Goal: Information Seeking & Learning: Learn about a topic

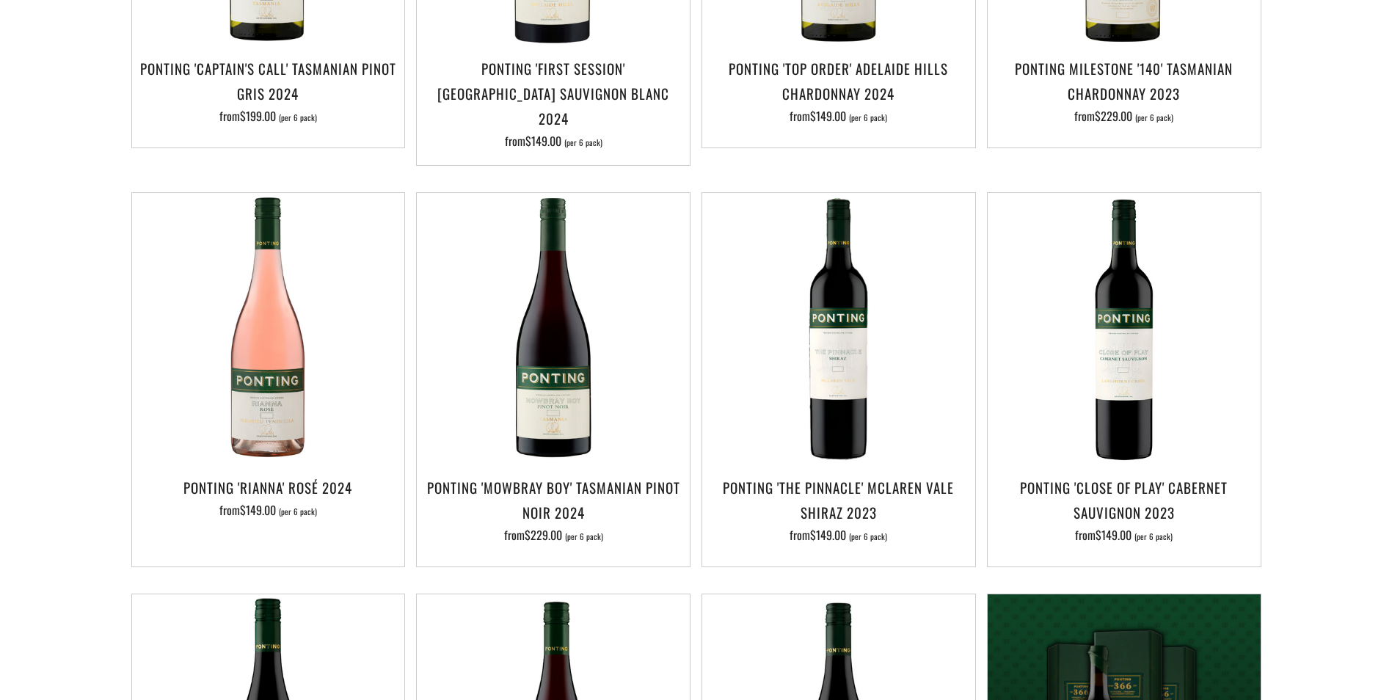
scroll to position [73, 0]
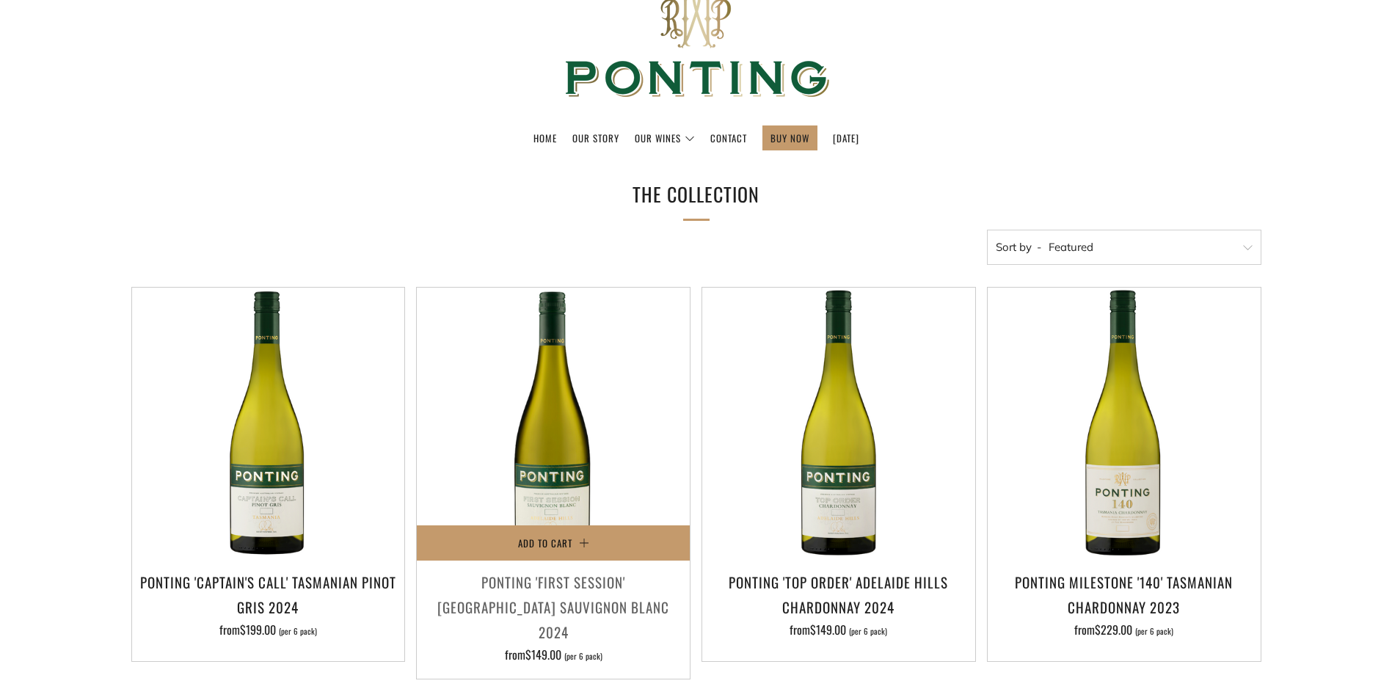
click at [604, 588] on h3 "Ponting 'First Session' Adelaide Hills Sauvignon Blanc 2024" at bounding box center [553, 607] width 258 height 76
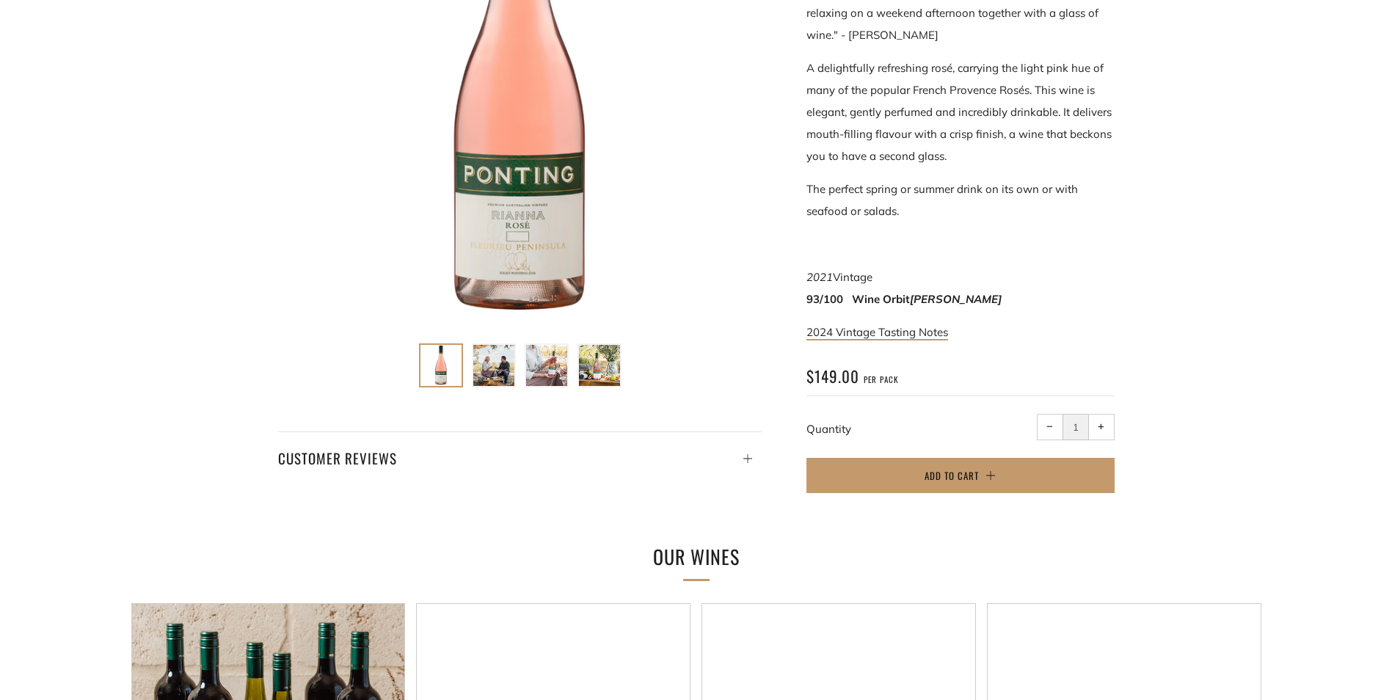
scroll to position [440, 0]
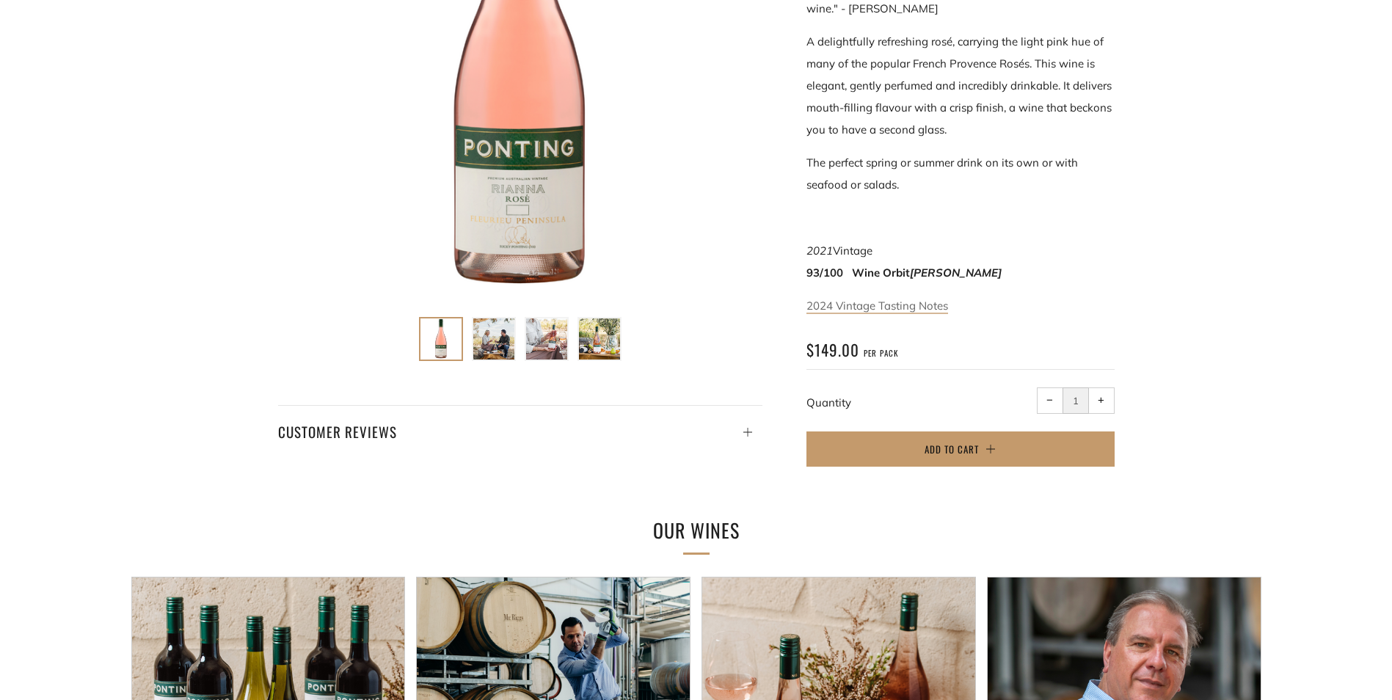
click at [896, 307] on link "2024 Vintage Tasting Notes" at bounding box center [877, 306] width 142 height 15
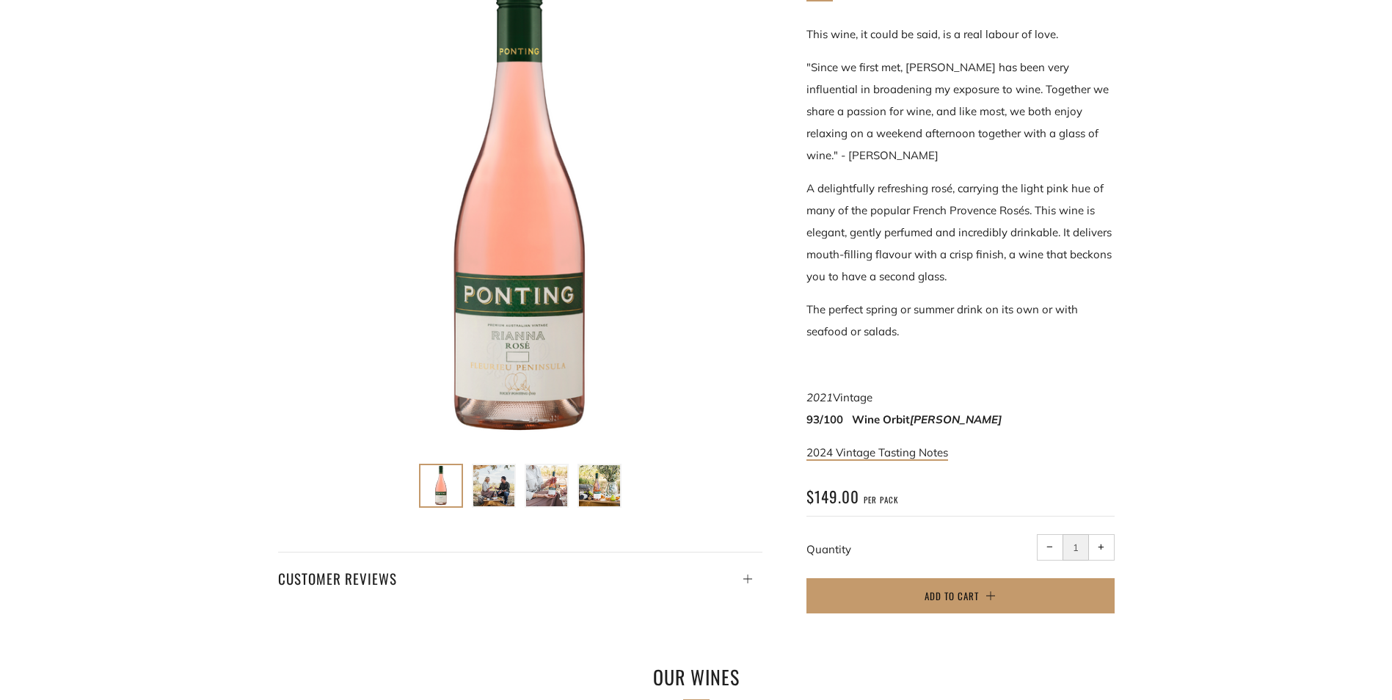
scroll to position [0, 0]
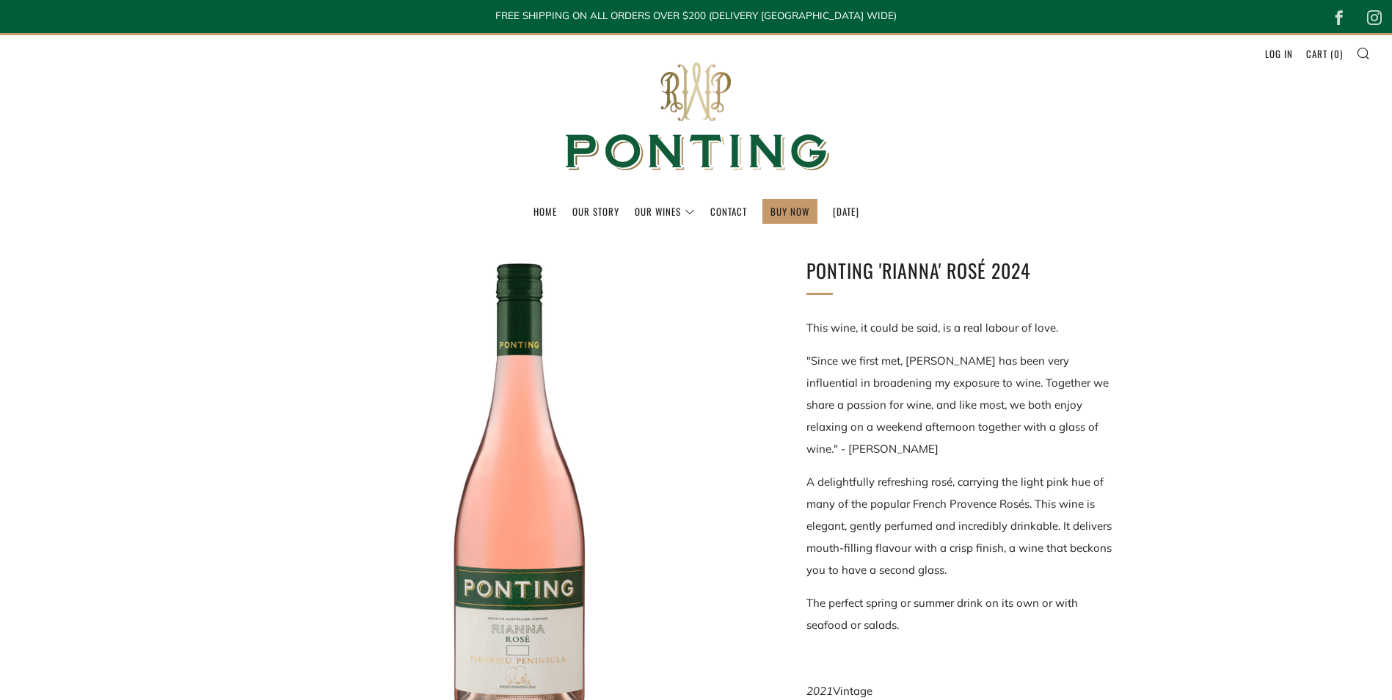
drag, startPoint x: 917, startPoint y: 392, endPoint x: 922, endPoint y: 409, distance: 16.9
click at [917, 392] on p ""Since we first met, Rianna has been very influential in broadening my exposure…" at bounding box center [960, 405] width 308 height 110
drag, startPoint x: 950, startPoint y: 481, endPoint x: 931, endPoint y: 479, distance: 19.2
click at [931, 479] on p "A delightfully refreshing rosé, carrying the light pink hue of many of the popu…" at bounding box center [960, 526] width 308 height 110
copy p "rosé"
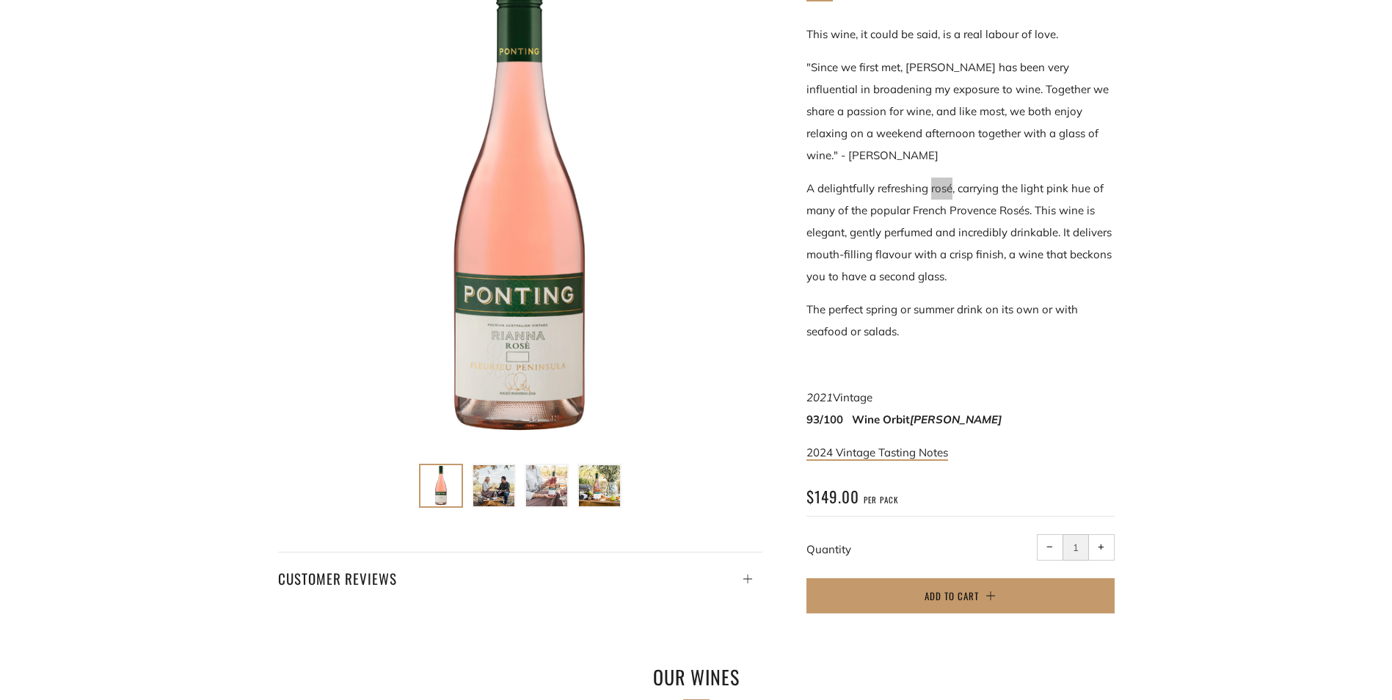
scroll to position [220, 0]
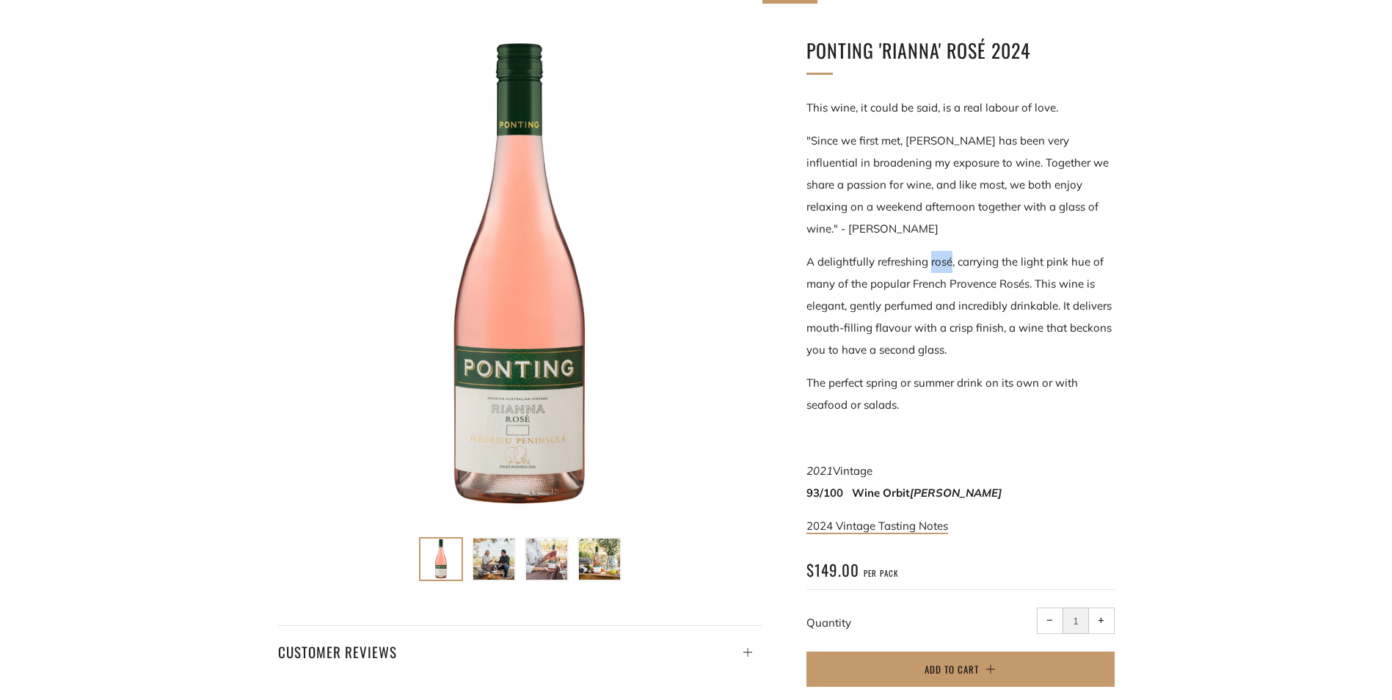
click at [510, 428] on div at bounding box center [520, 277] width 484 height 484
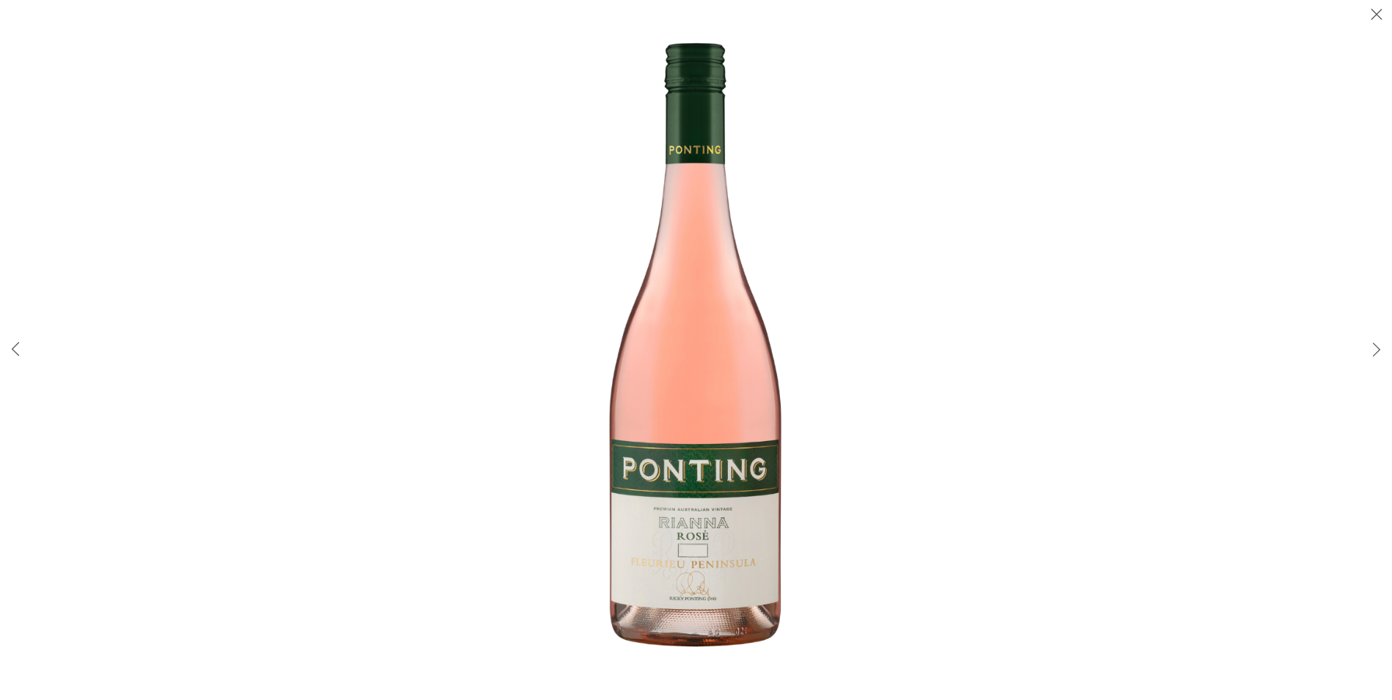
scroll to position [0, 0]
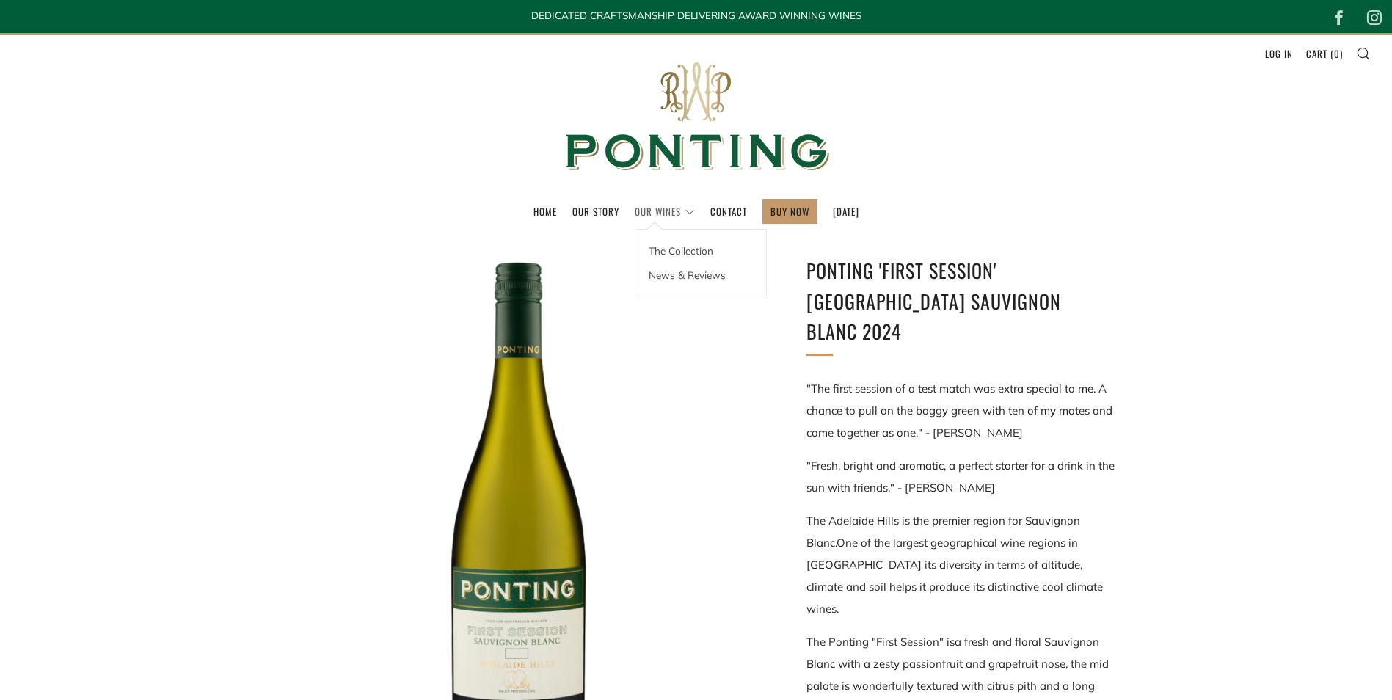
click at [670, 210] on link "Our Wines" at bounding box center [665, 211] width 60 height 23
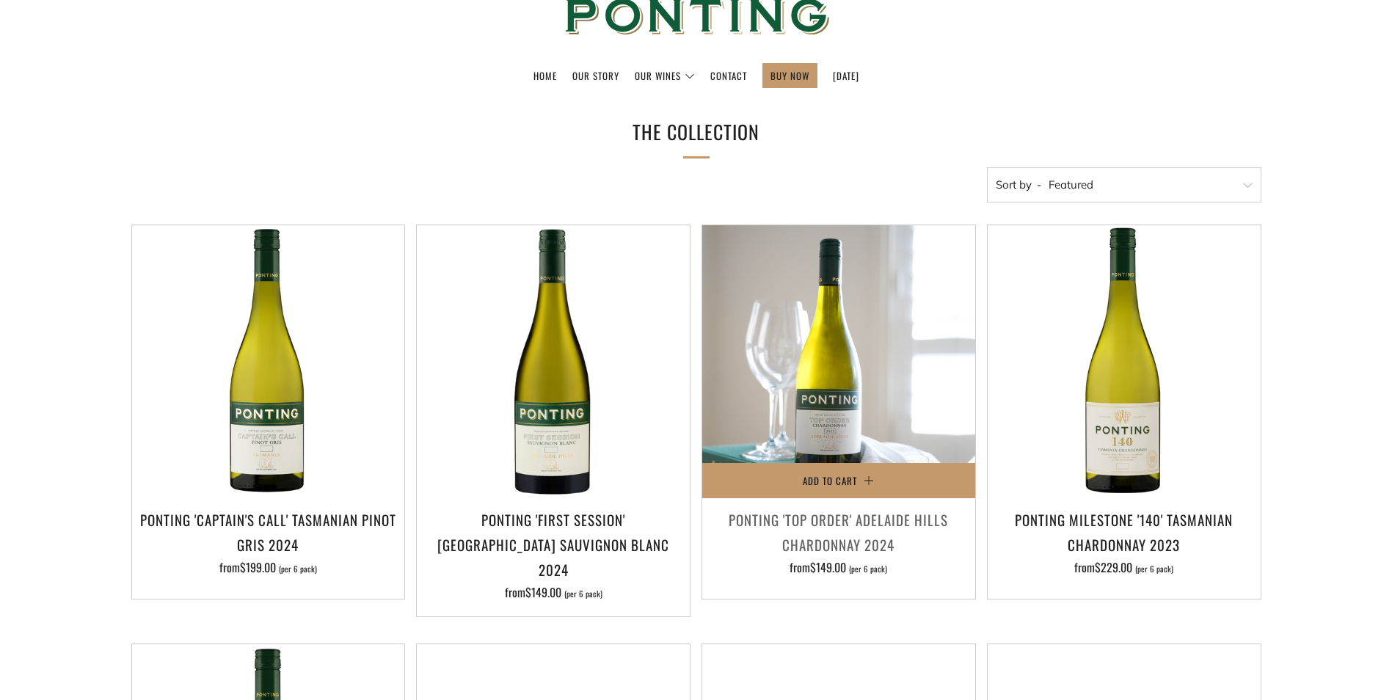
scroll to position [293, 0]
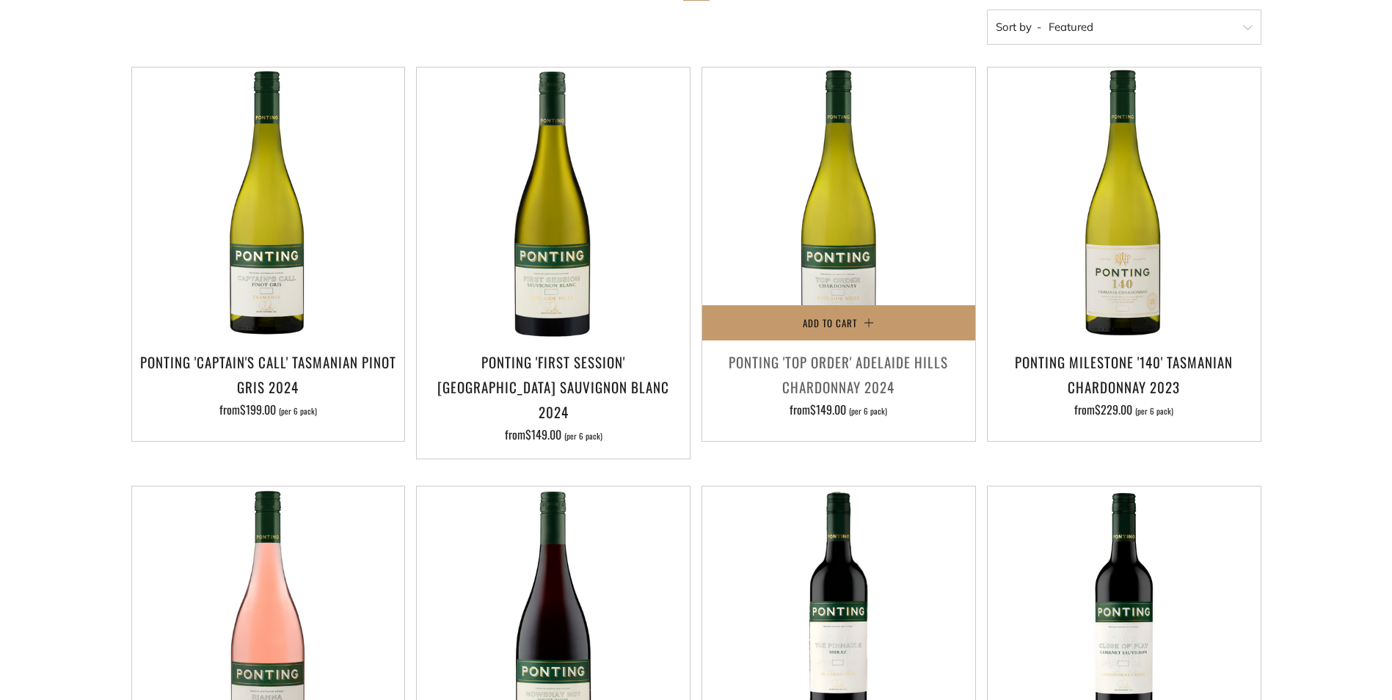
click at [869, 377] on h3 "Ponting 'Top Order' Adelaide Hills Chardonnay 2024" at bounding box center [838, 374] width 258 height 50
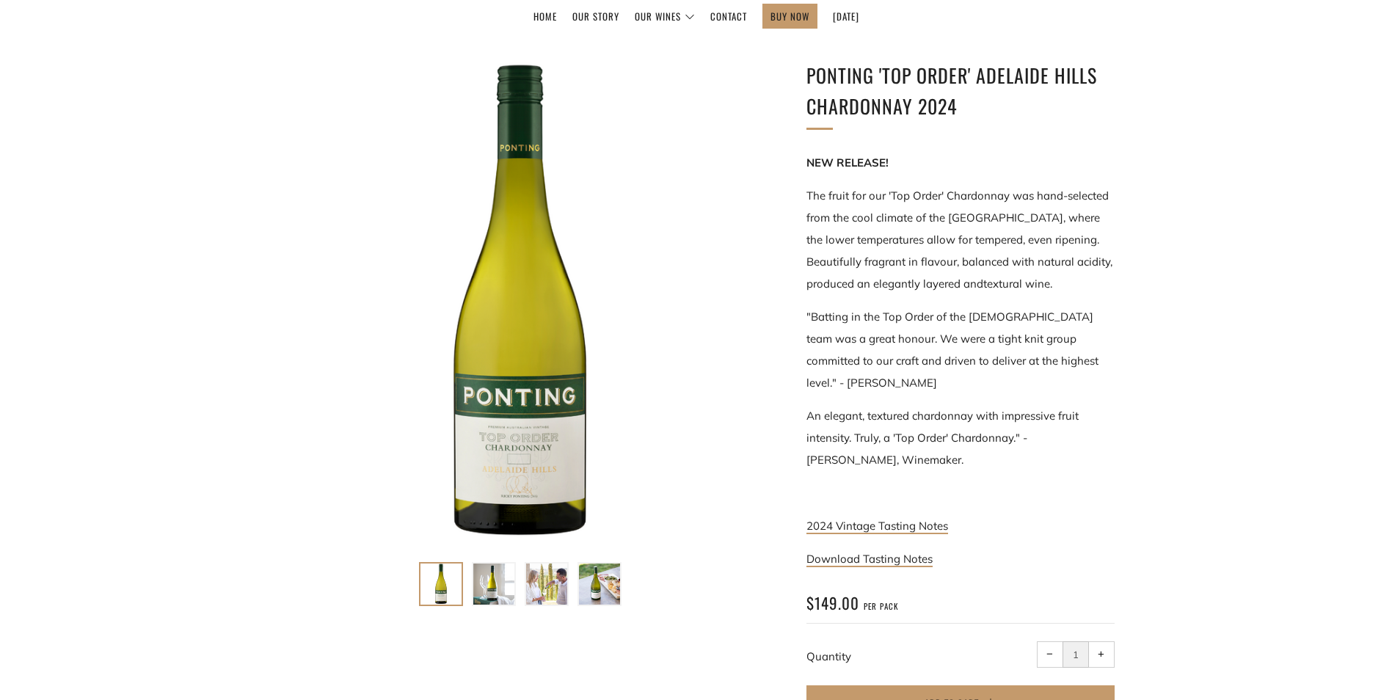
scroll to position [220, 0]
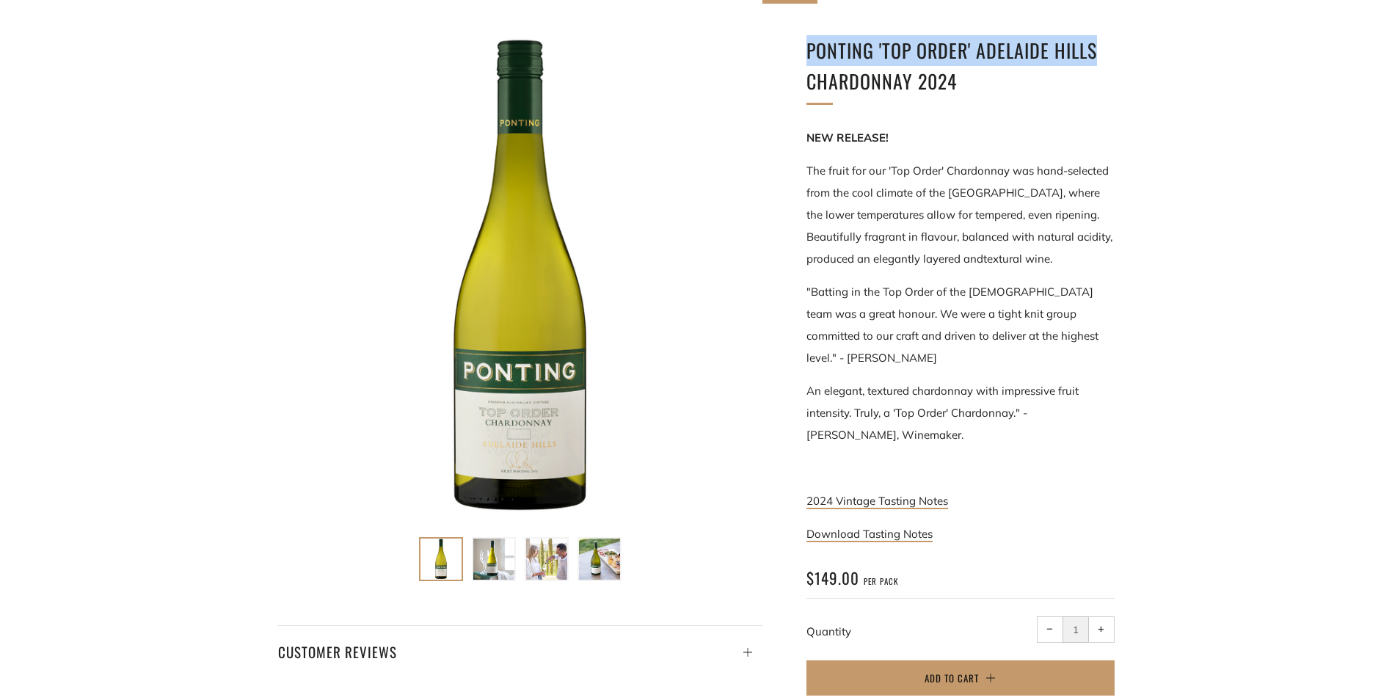
drag, startPoint x: 807, startPoint y: 51, endPoint x: 1101, endPoint y: 59, distance: 294.3
click at [1101, 59] on h1 "Ponting 'Top Order' Adelaide Hills Chardonnay 2024" at bounding box center [960, 65] width 308 height 61
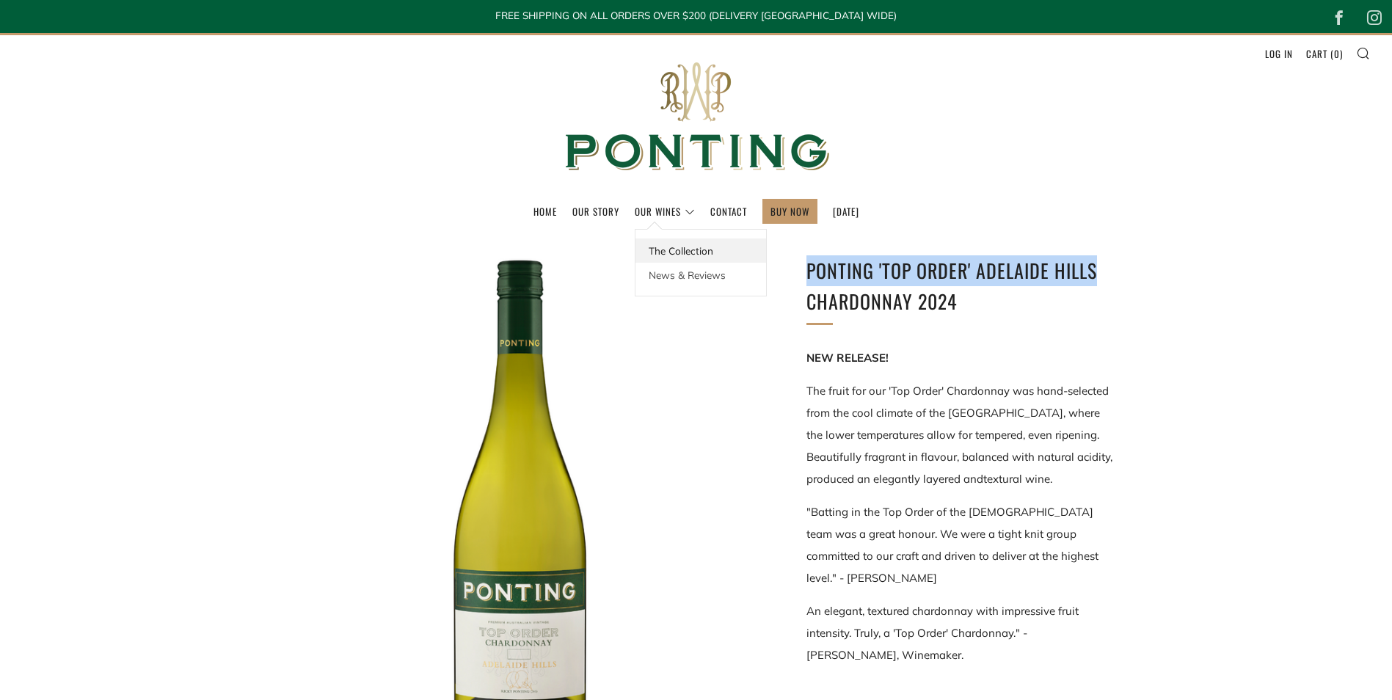
click at [676, 250] on link "The Collection" at bounding box center [700, 250] width 131 height 24
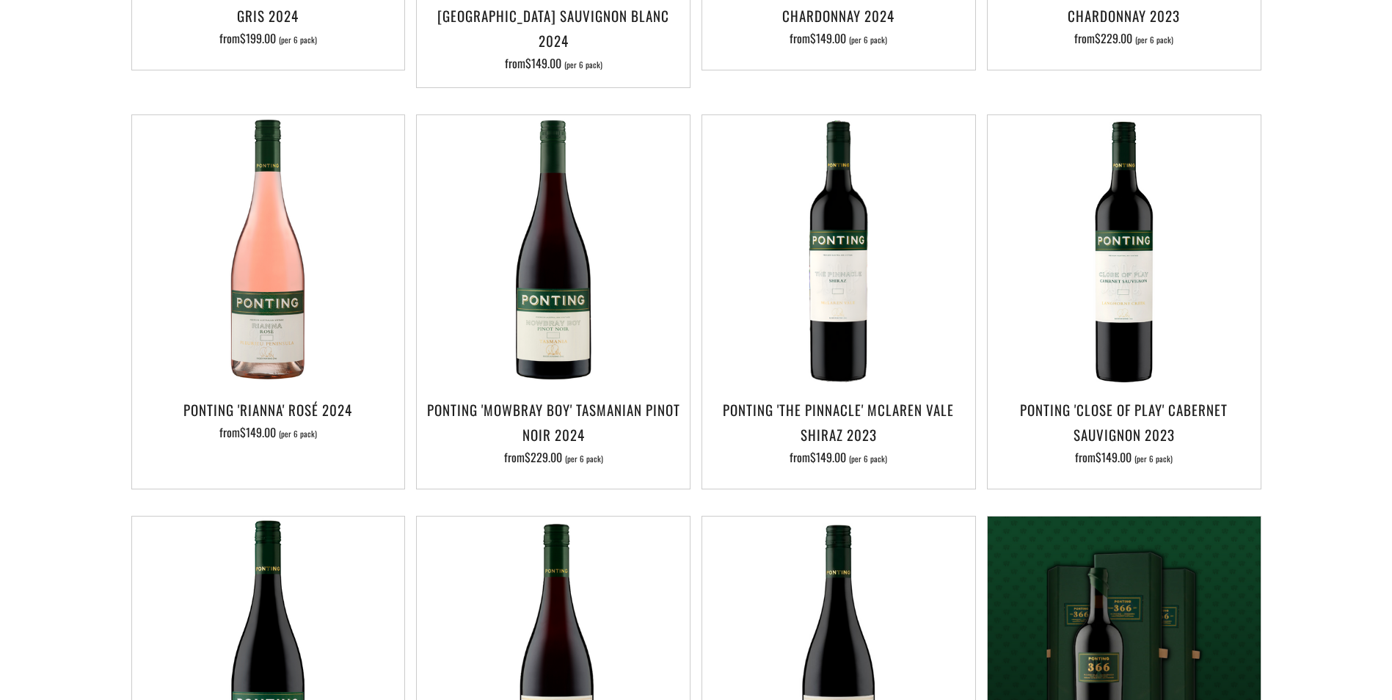
scroll to position [807, 0]
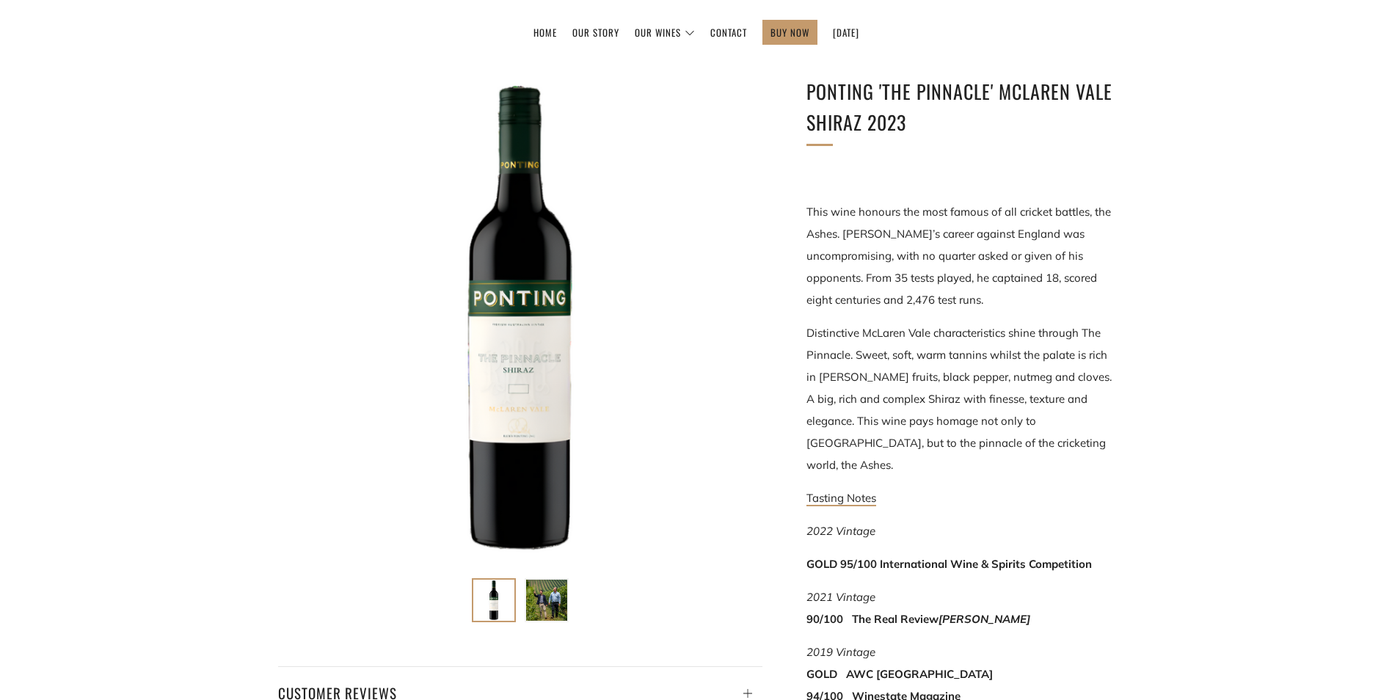
scroll to position [147, 0]
